Goal: Transaction & Acquisition: Purchase product/service

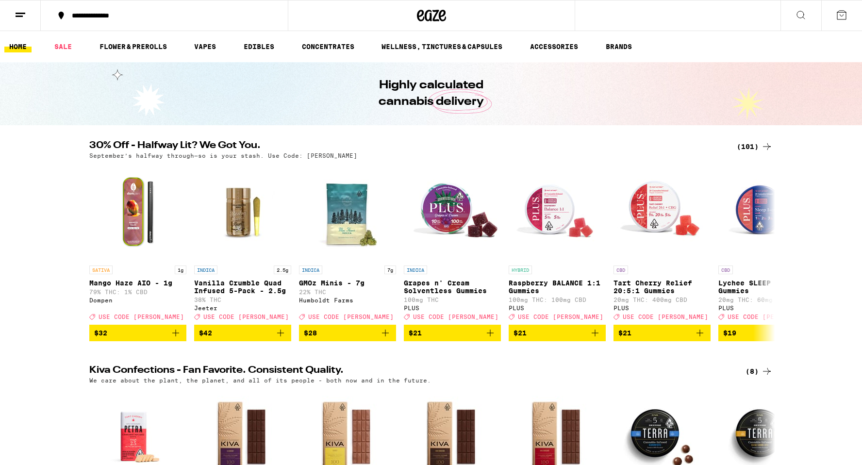
click at [749, 146] on div "(101)" at bounding box center [755, 147] width 36 height 12
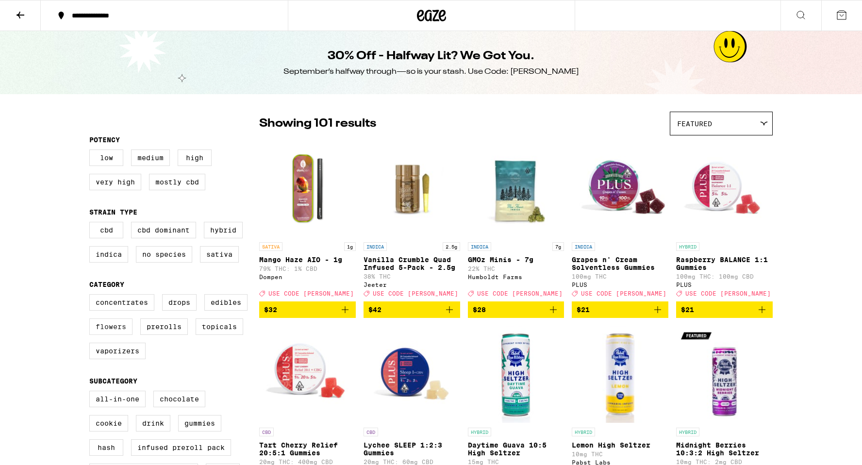
click at [111, 333] on label "Flowers" at bounding box center [110, 326] width 43 height 17
click at [92, 296] on input "Flowers" at bounding box center [91, 296] width 0 height 0
checkbox input "true"
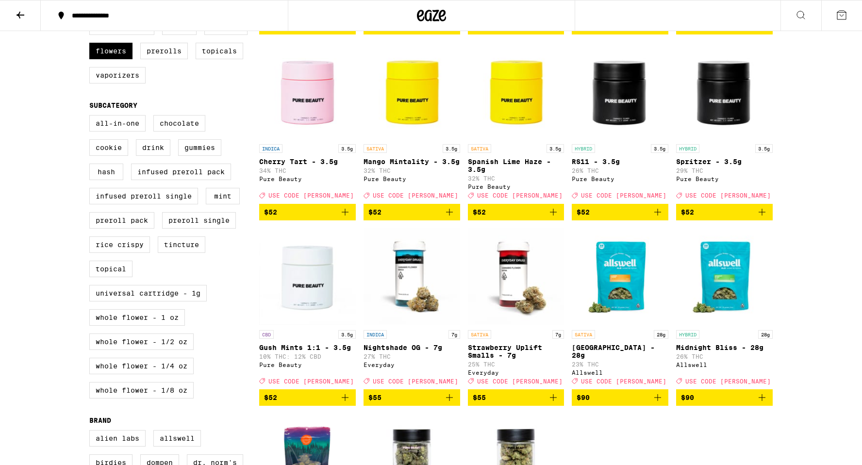
scroll to position [2, 0]
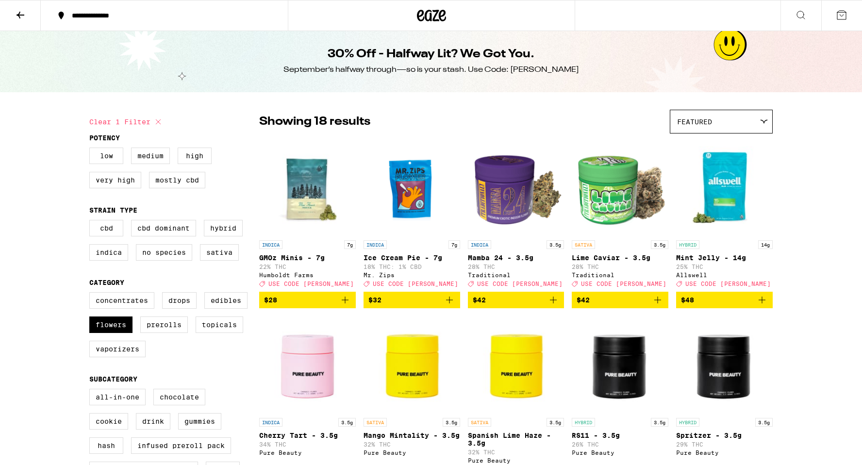
click at [720, 208] on img "Open page for Mint Jelly - 14g from Allswell" at bounding box center [724, 186] width 97 height 97
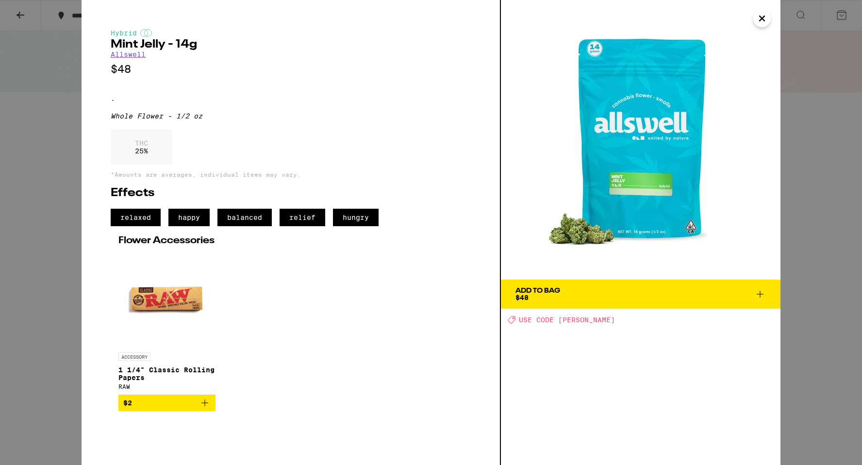
click at [829, 214] on div "Hybrid Mint Jelly - 14g Allswell $48 . Whole Flower - 1/2 oz THC 25 % *Amounts …" at bounding box center [431, 232] width 862 height 465
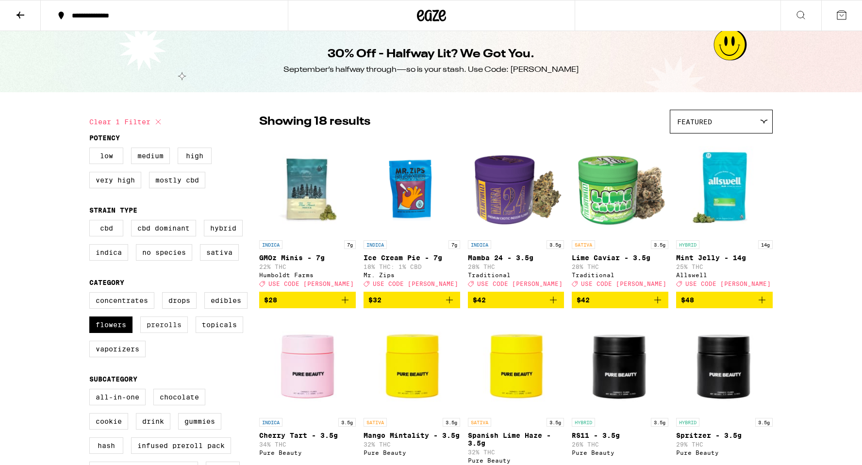
click at [160, 330] on label "Prerolls" at bounding box center [164, 324] width 48 height 17
click at [92, 294] on input "Prerolls" at bounding box center [91, 294] width 0 height 0
checkbox input "true"
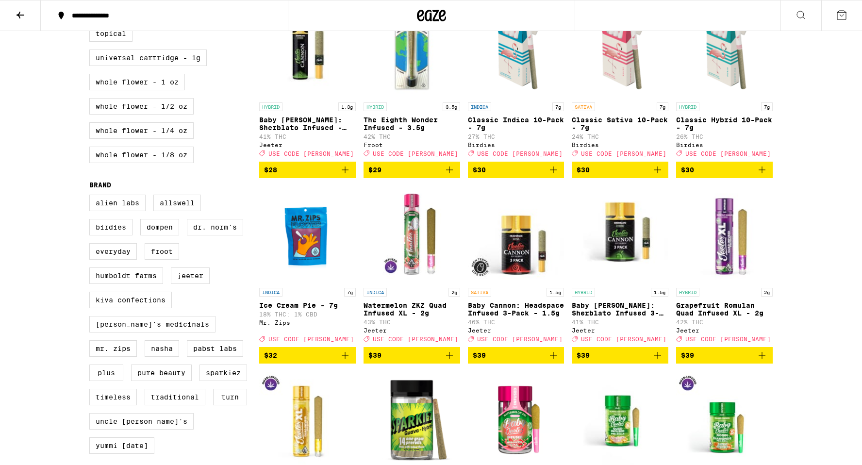
scroll to position [633, 0]
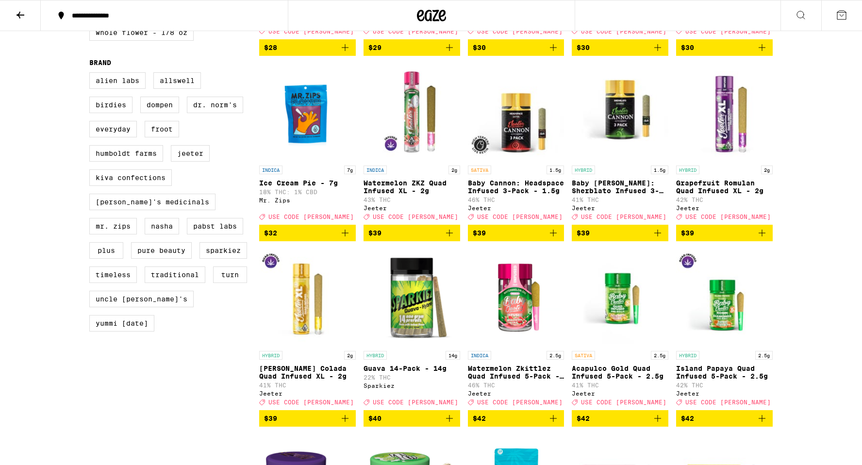
click at [321, 239] on span "$32" at bounding box center [307, 233] width 87 height 12
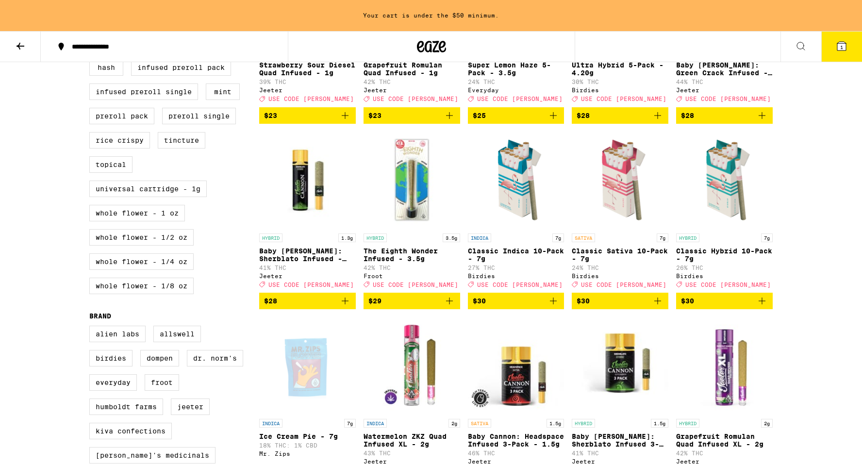
scroll to position [409, 0]
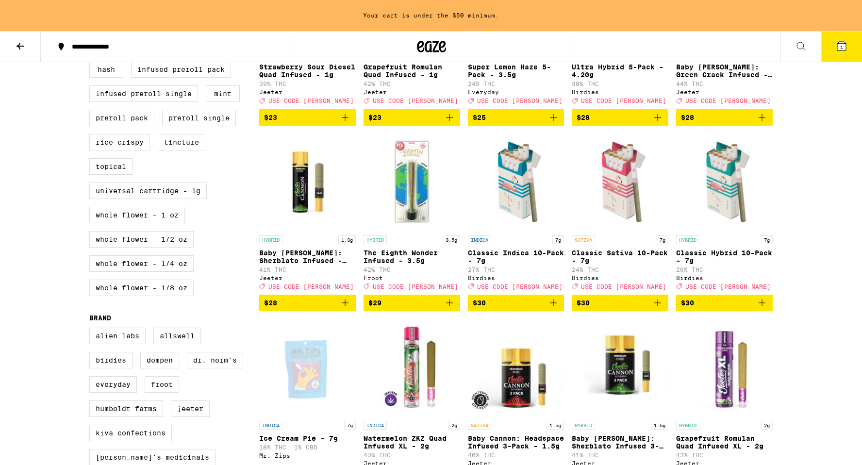
click at [615, 309] on span "$30" at bounding box center [620, 303] width 87 height 12
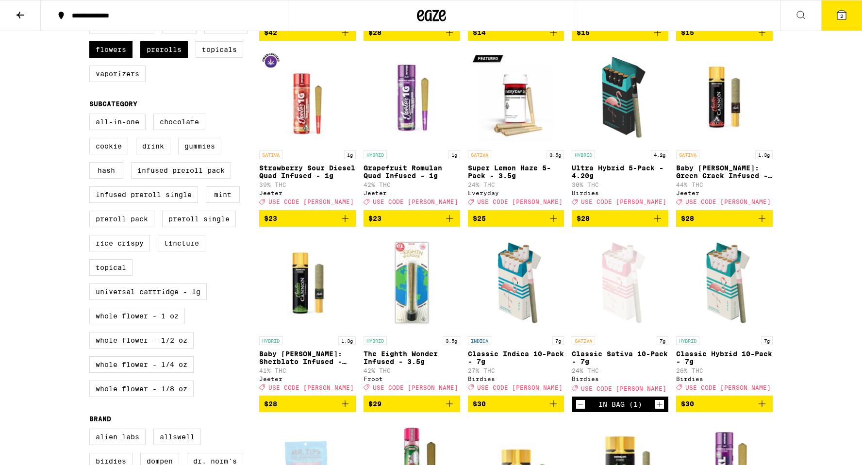
scroll to position [271, 0]
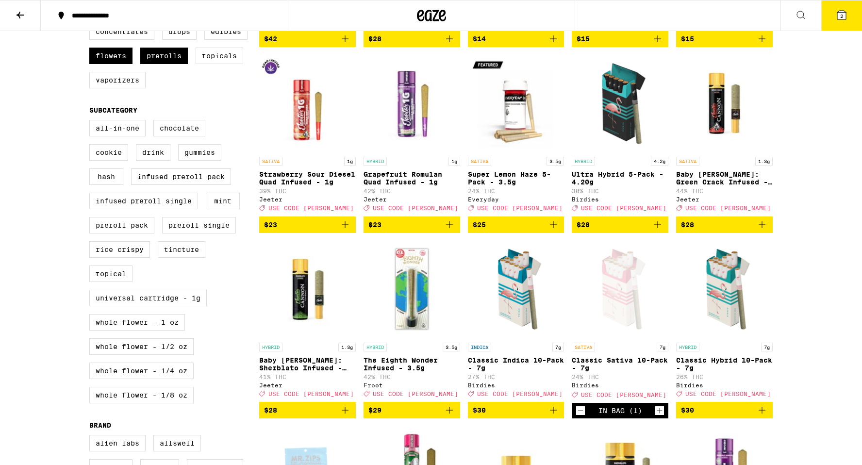
click at [608, 231] on span "$28" at bounding box center [620, 225] width 87 height 12
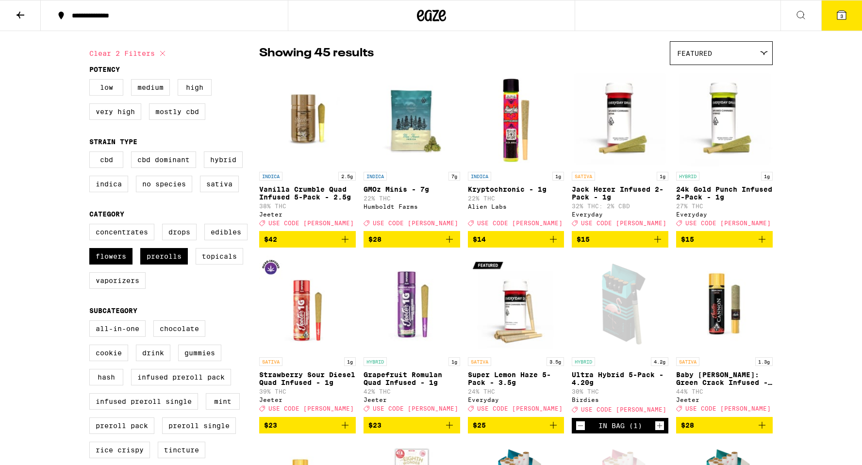
scroll to position [0, 0]
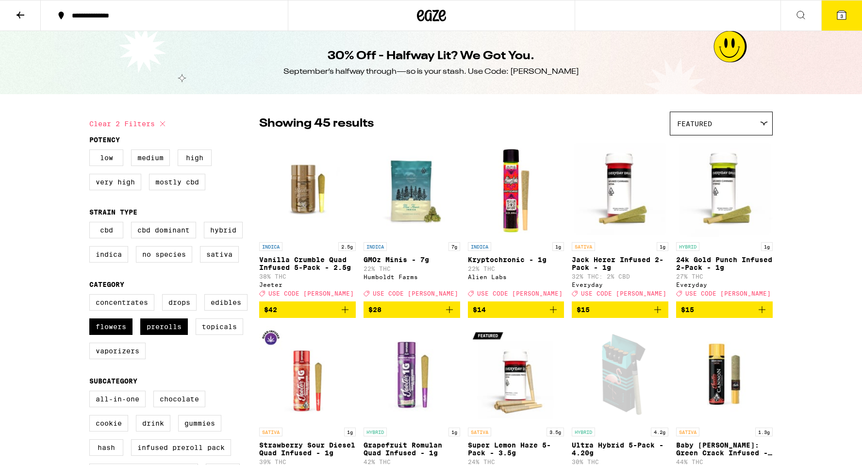
click at [381, 313] on span "$28" at bounding box center [411, 310] width 87 height 12
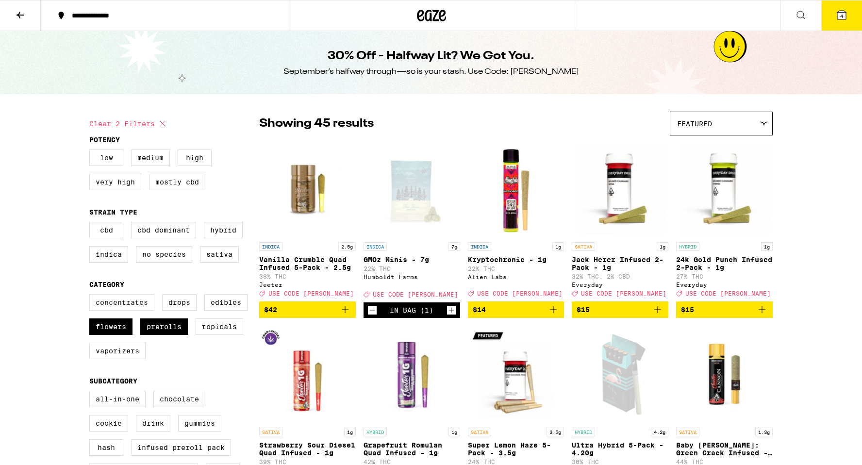
click at [121, 310] on label "Concentrates" at bounding box center [121, 302] width 65 height 17
click at [92, 296] on input "Concentrates" at bounding box center [91, 296] width 0 height 0
checkbox input "true"
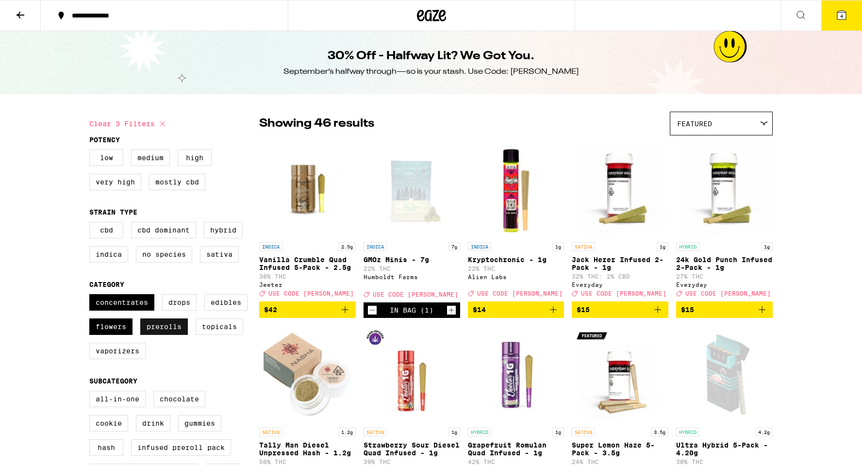
click at [175, 335] on label "Prerolls" at bounding box center [164, 326] width 48 height 17
click at [92, 296] on input "Prerolls" at bounding box center [91, 296] width 0 height 0
checkbox input "false"
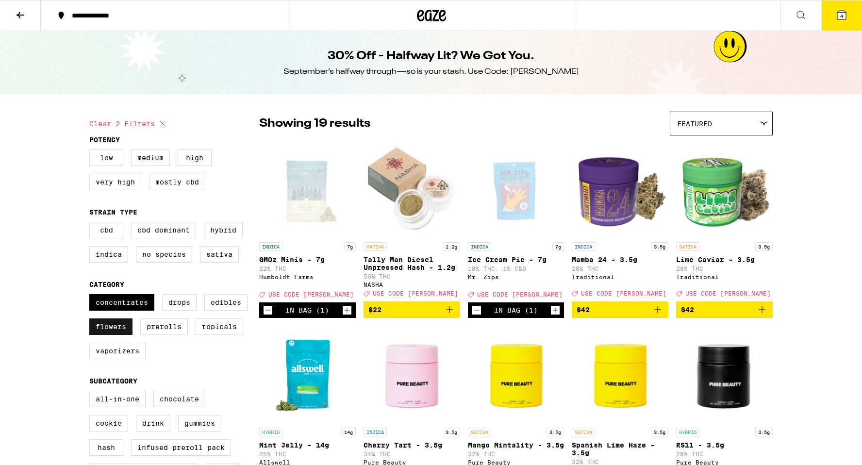
click at [103, 335] on label "Flowers" at bounding box center [110, 326] width 43 height 17
click at [92, 296] on input "Flowers" at bounding box center [91, 296] width 0 height 0
checkbox input "false"
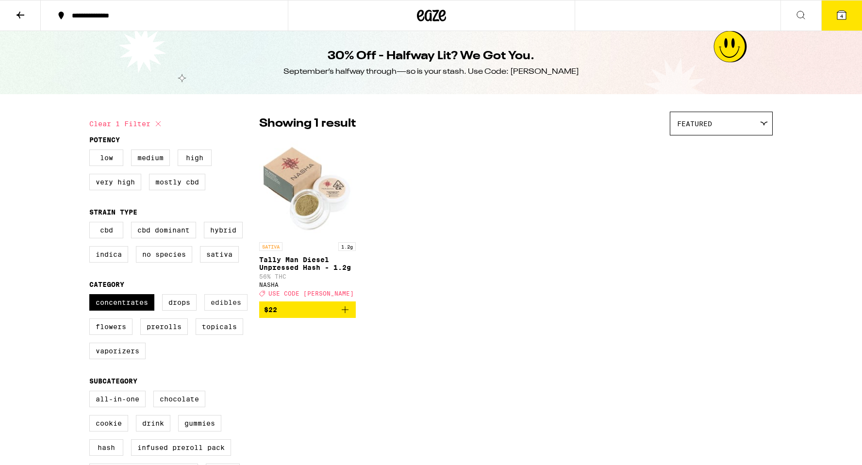
click at [216, 311] on label "Edibles" at bounding box center [225, 302] width 43 height 17
click at [92, 296] on input "Edibles" at bounding box center [91, 296] width 0 height 0
checkbox input "true"
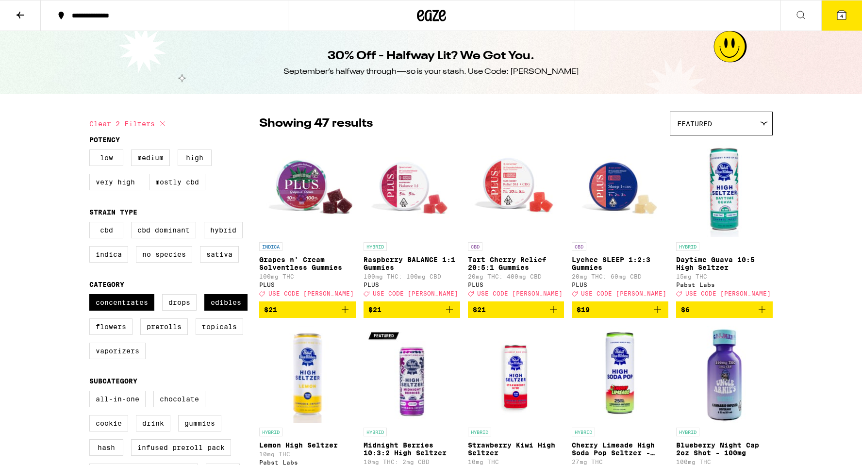
click at [162, 123] on icon at bounding box center [163, 124] width 12 height 12
checkbox input "false"
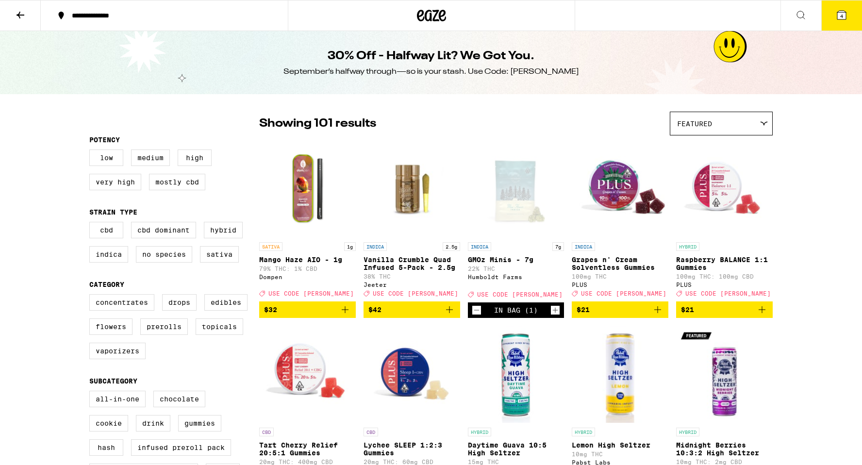
click at [25, 10] on icon at bounding box center [21, 15] width 12 height 12
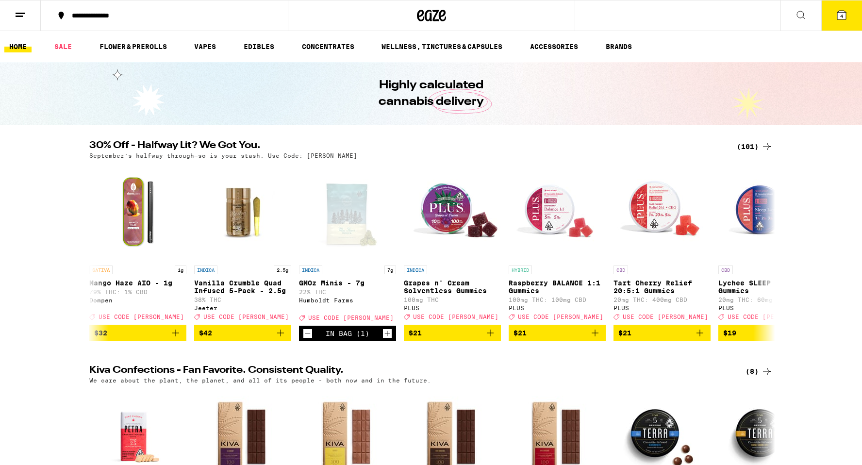
click at [799, 17] on icon at bounding box center [801, 15] width 8 height 8
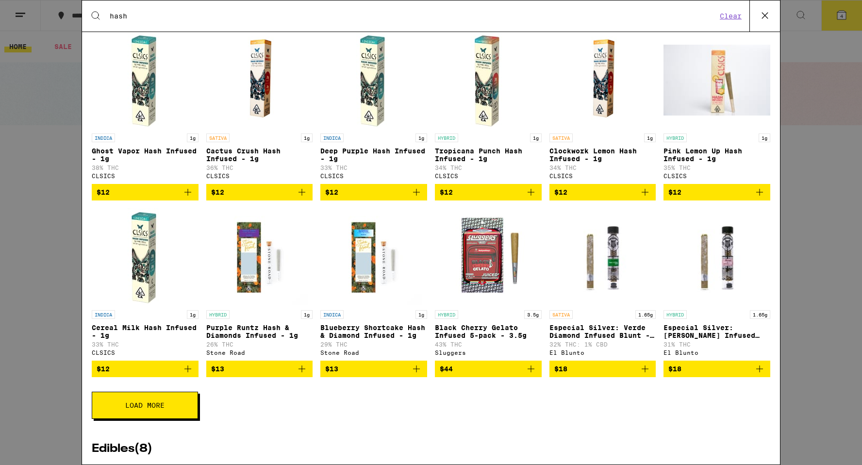
scroll to position [188, 0]
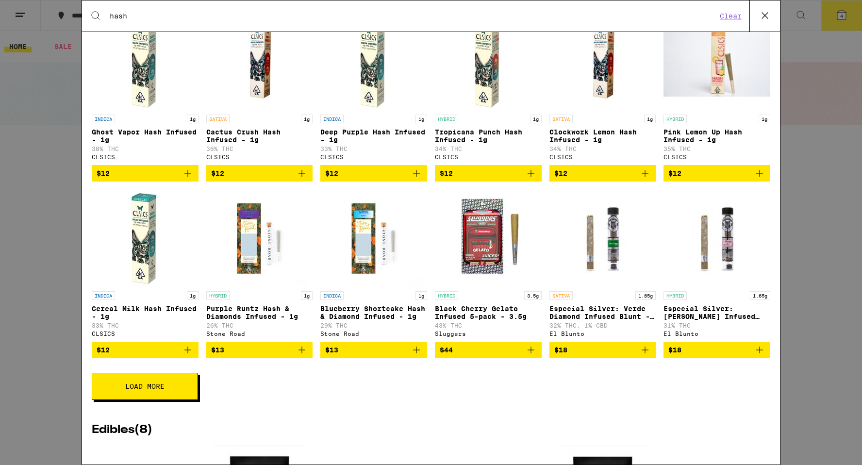
type input "hash"
click at [144, 390] on span "Load More" at bounding box center [144, 386] width 39 height 7
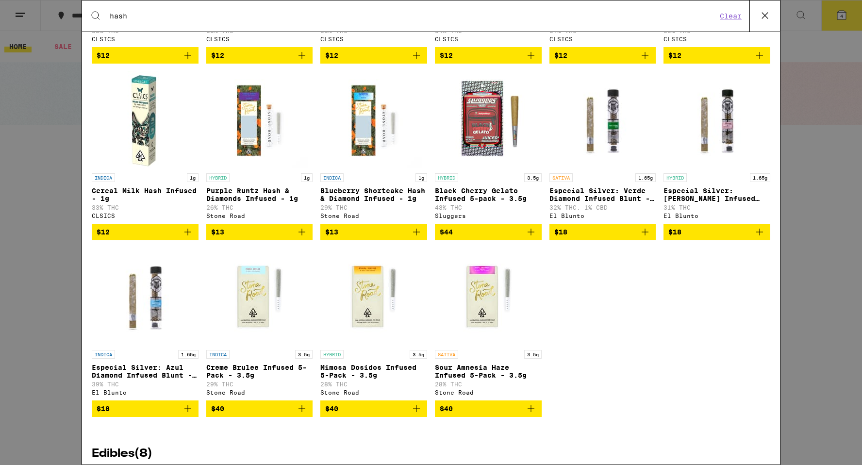
scroll to position [329, 0]
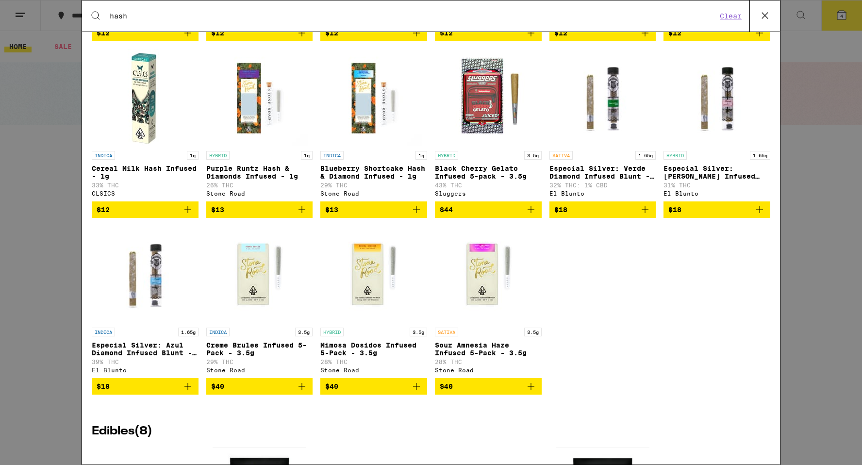
click at [253, 289] on img "Open page for Creme Brulee Infused 5-Pack - 3.5g from Stone Road" at bounding box center [259, 274] width 97 height 97
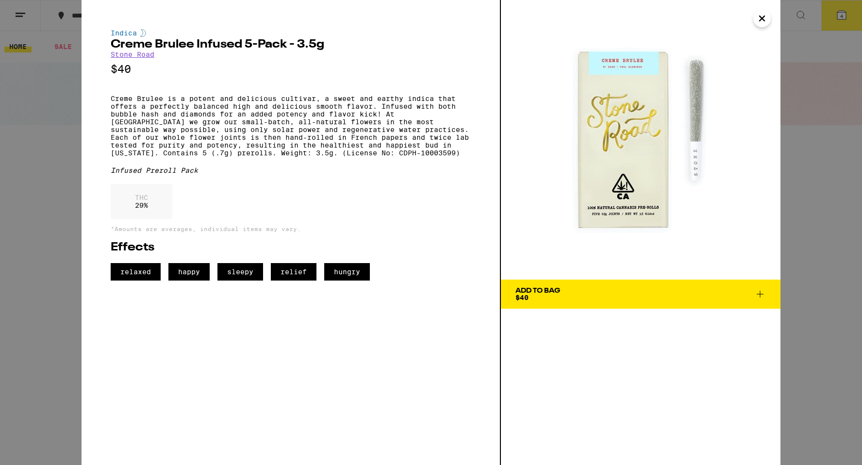
click at [37, 208] on div "Indica Creme Brulee Infused 5-Pack - 3.5g Stone Road $40 Creme Brulee is a pote…" at bounding box center [431, 232] width 862 height 465
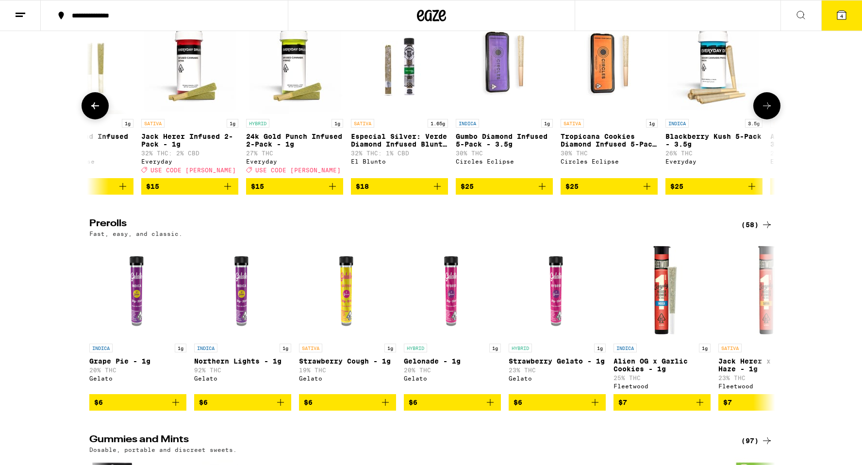
scroll to position [0, 369]
